Goal: Task Accomplishment & Management: Manage account settings

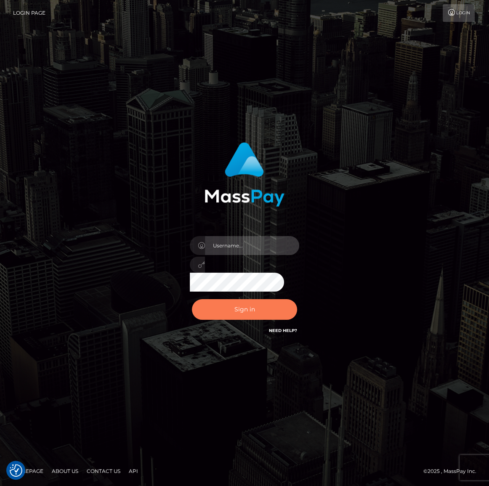
type input "[PERSON_NAME].spree"
click at [268, 311] on button "Sign in" at bounding box center [244, 309] width 105 height 21
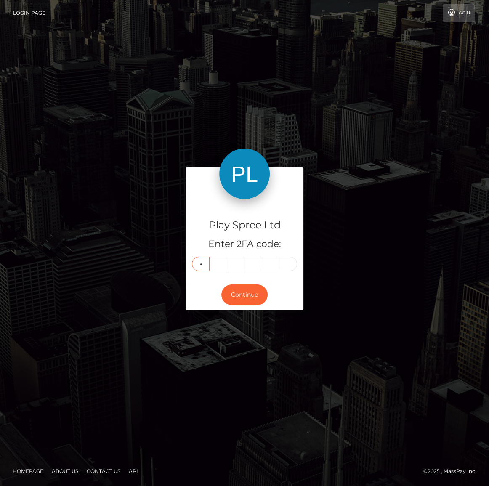
type input "5"
type input "1"
type input "5"
type input "7"
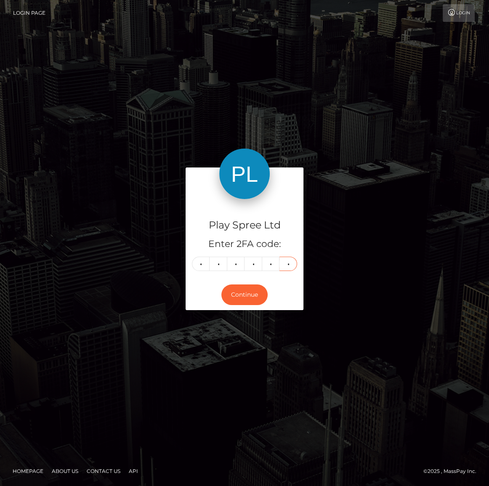
type input "1"
